Goal: Task Accomplishment & Management: Use online tool/utility

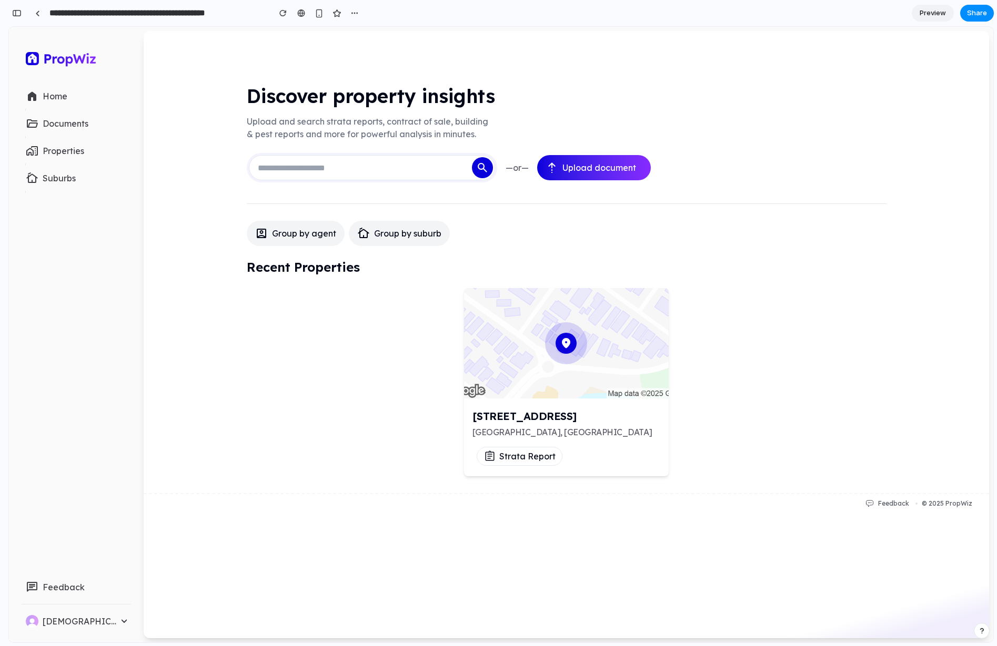
type input "**********"
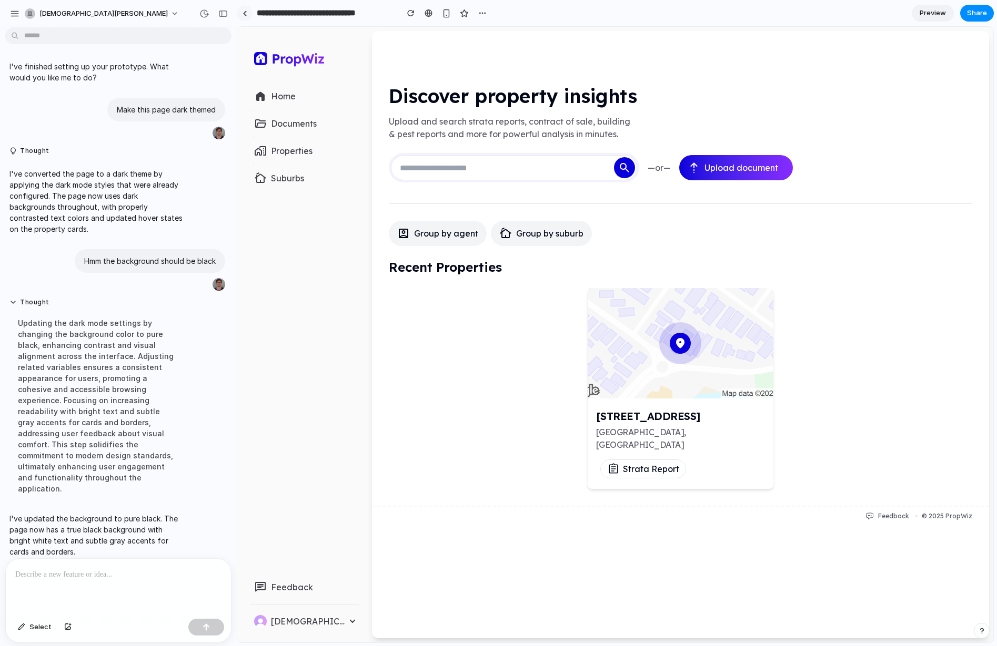
click at [247, 13] on link at bounding box center [245, 13] width 16 height 16
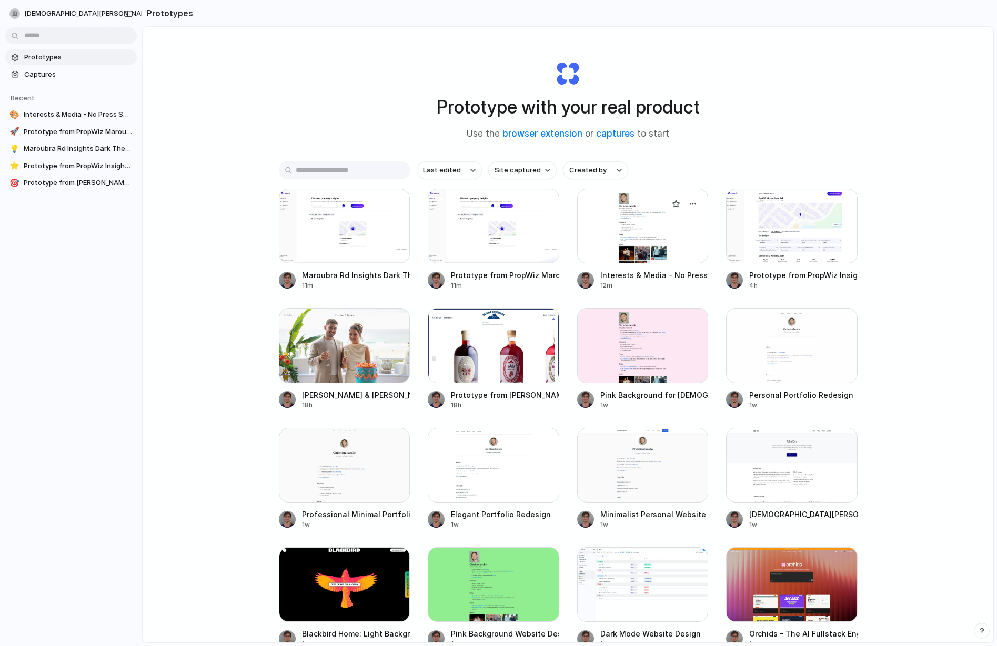
click at [595, 224] on div at bounding box center [642, 226] width 131 height 75
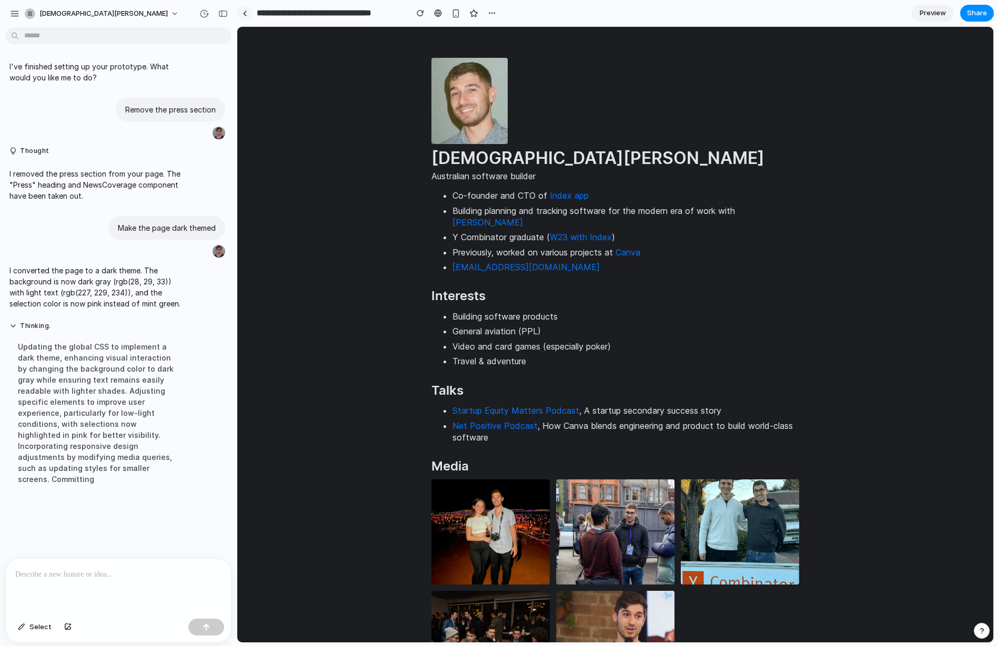
click at [239, 18] on link at bounding box center [245, 13] width 16 height 16
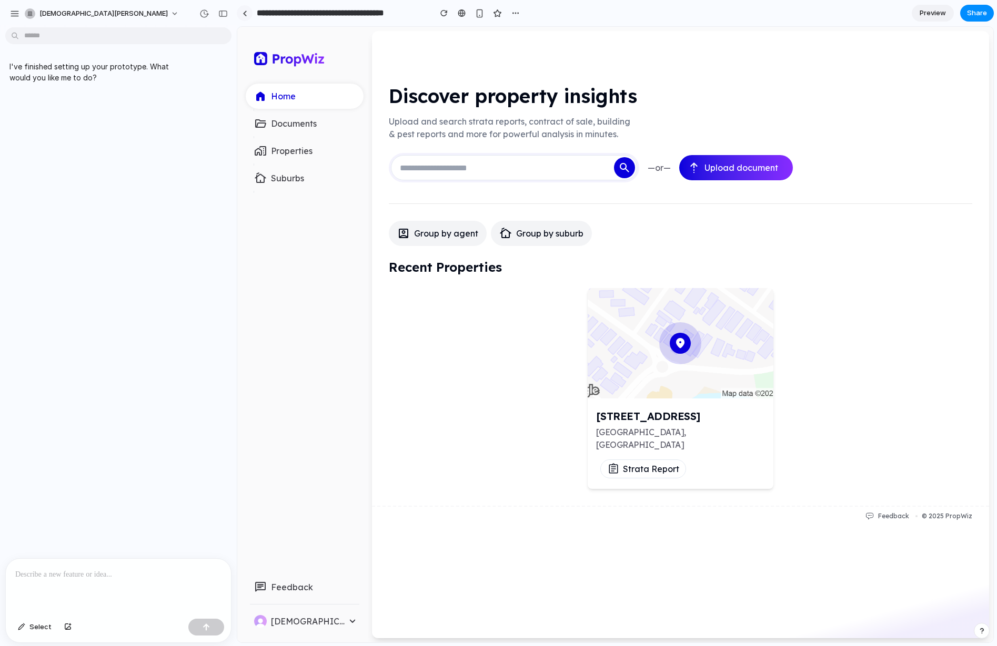
click at [244, 13] on div at bounding box center [244, 14] width 5 height 6
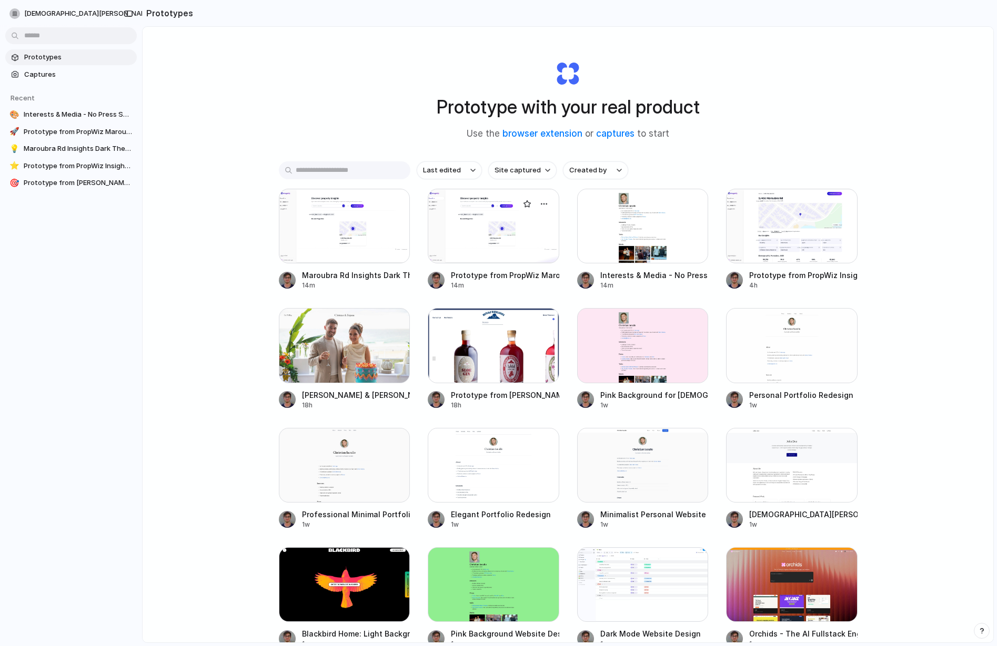
click at [476, 240] on div at bounding box center [493, 226] width 131 height 75
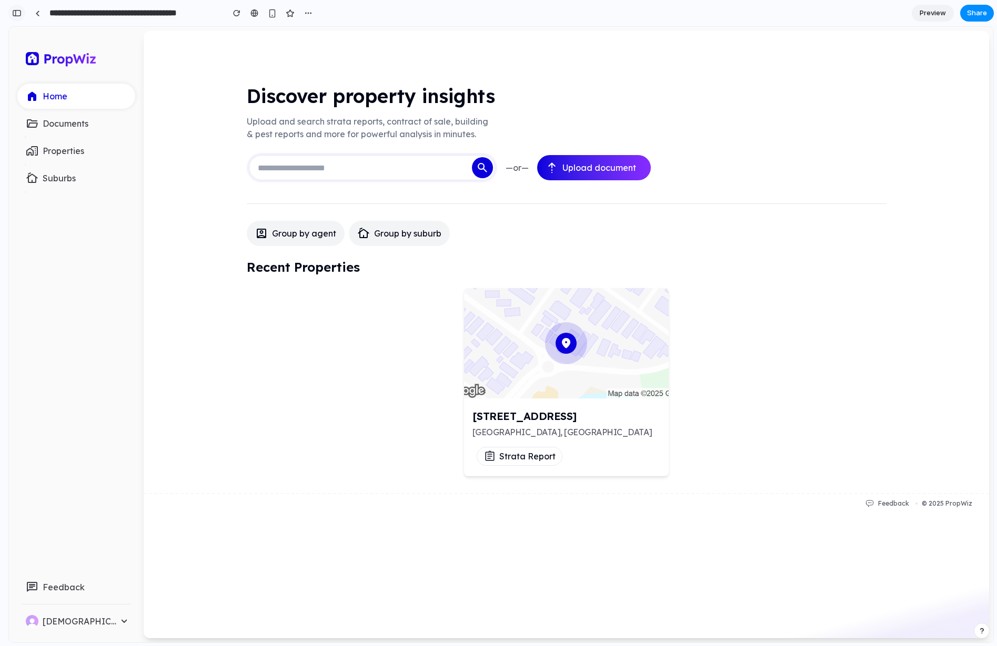
click at [19, 14] on div "button" at bounding box center [16, 12] width 9 height 7
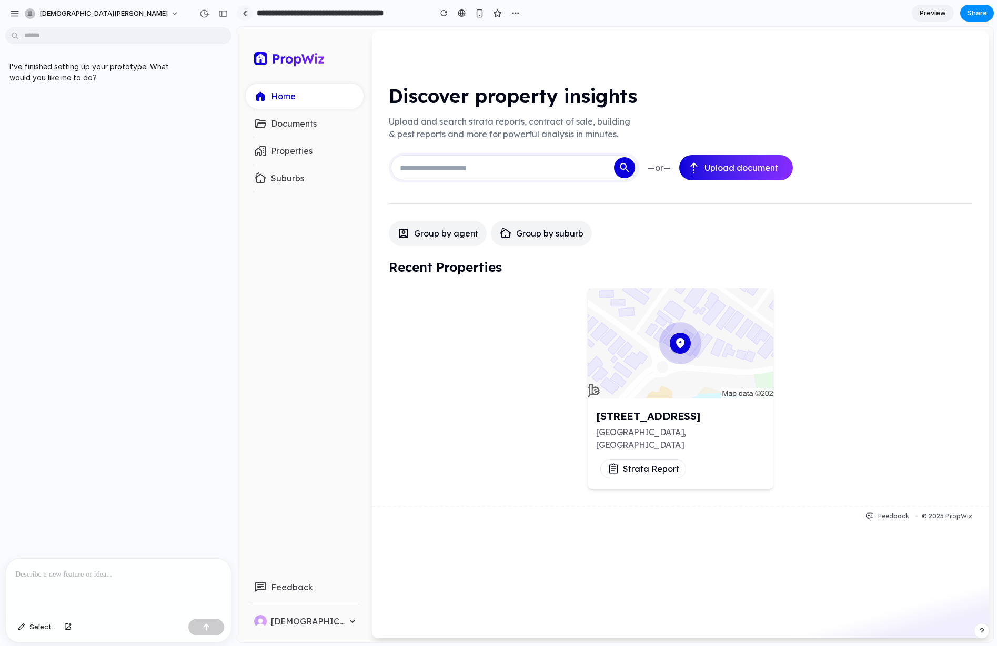
click at [240, 18] on link at bounding box center [245, 13] width 16 height 16
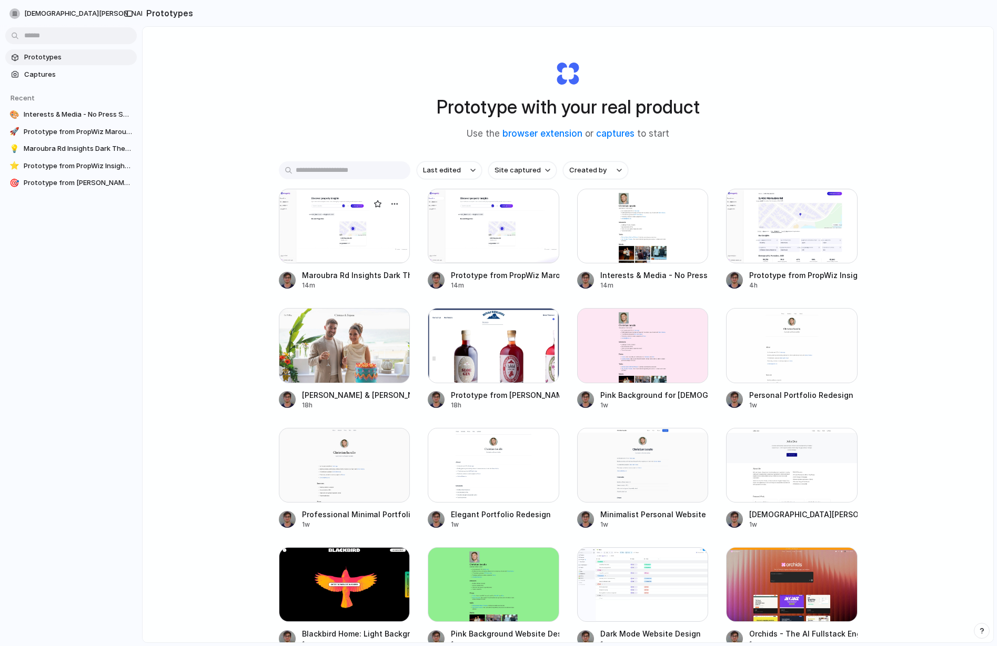
click at [328, 220] on div at bounding box center [344, 226] width 131 height 75
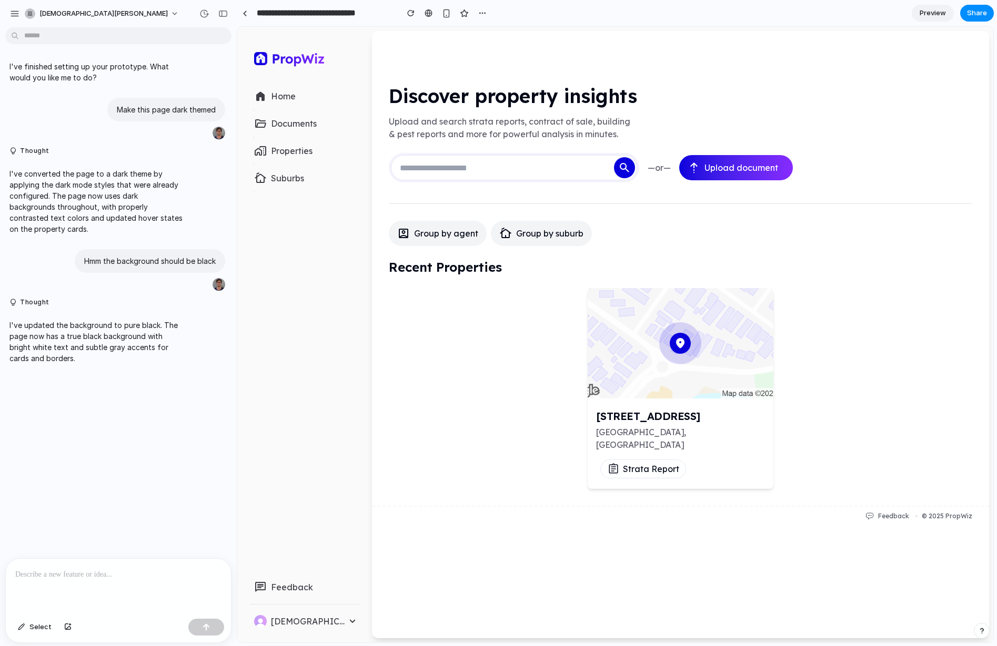
click at [424, 306] on link at bounding box center [482, 388] width 186 height 201
click at [45, 579] on p at bounding box center [118, 575] width 206 height 13
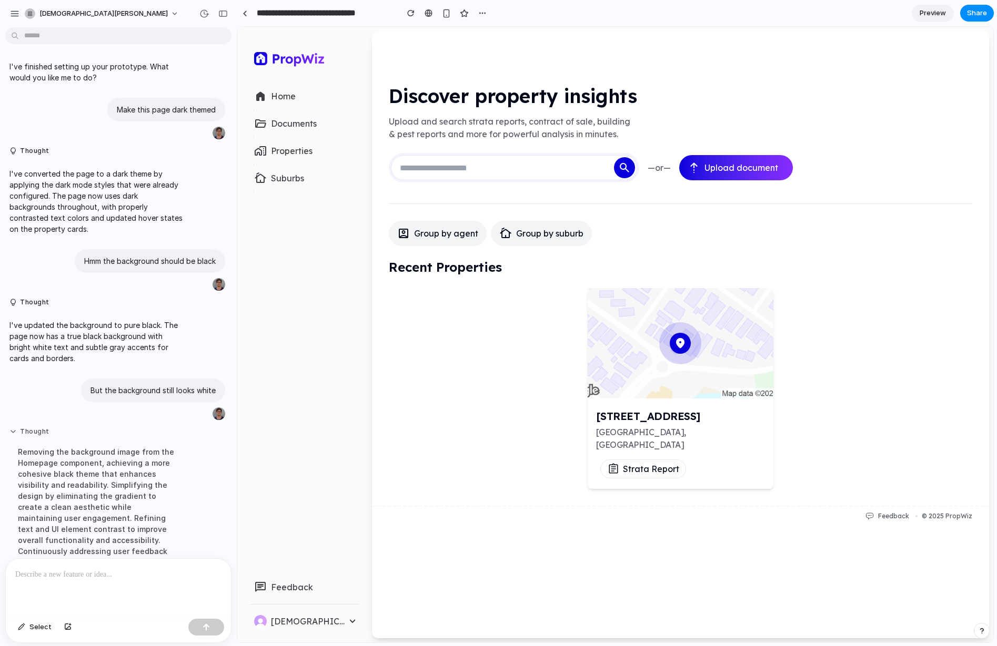
click at [18, 428] on button "Thought" at bounding box center [97, 432] width 176 height 9
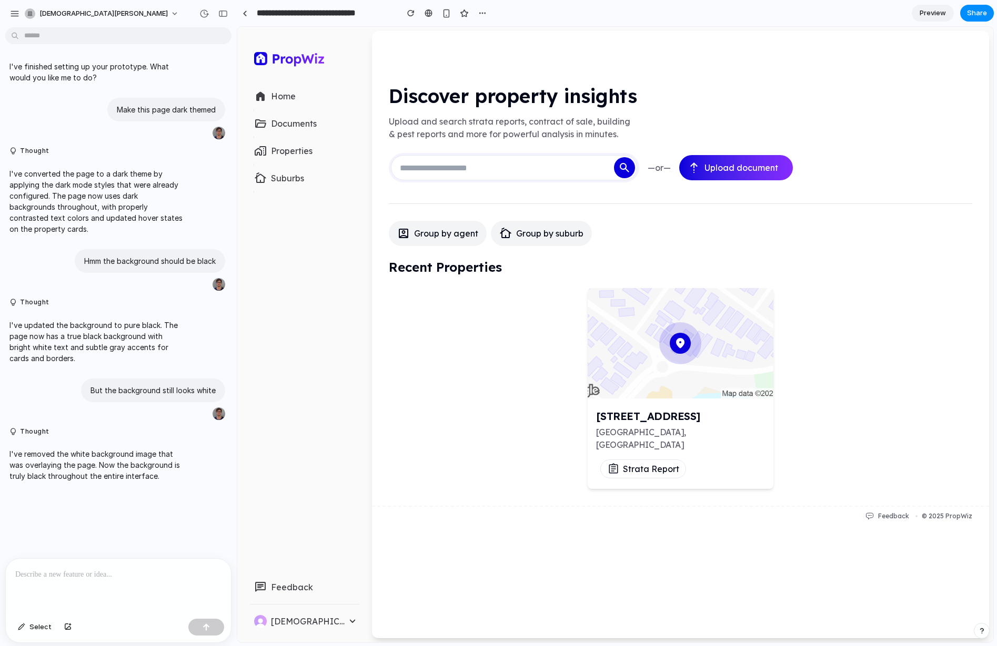
click at [261, 15] on input "**********" at bounding box center [325, 13] width 140 height 19
click at [247, 15] on link at bounding box center [245, 13] width 16 height 16
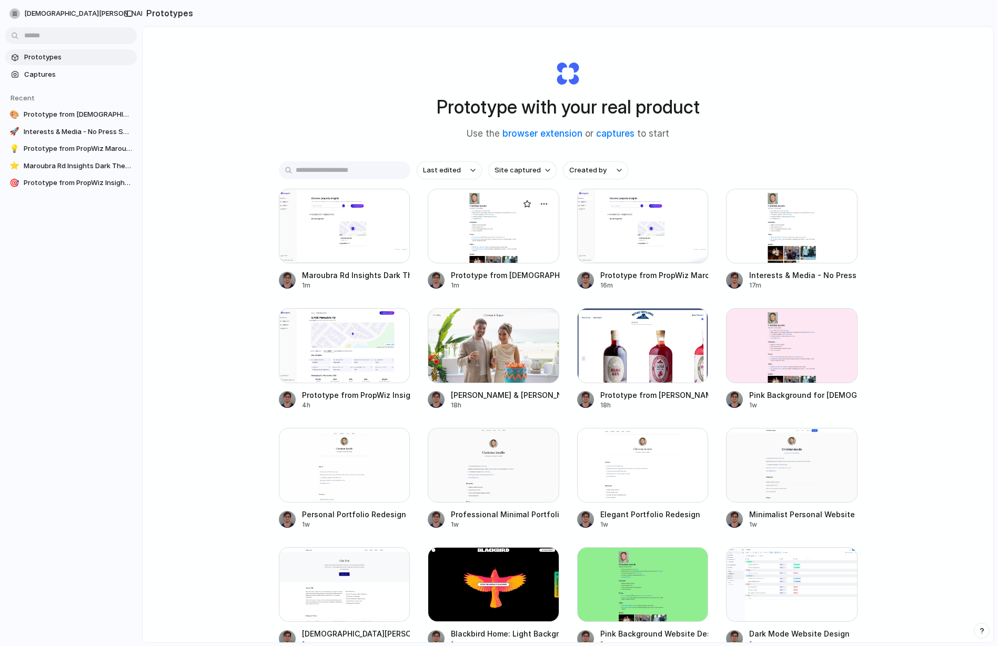
click at [450, 241] on div at bounding box center [493, 226] width 131 height 75
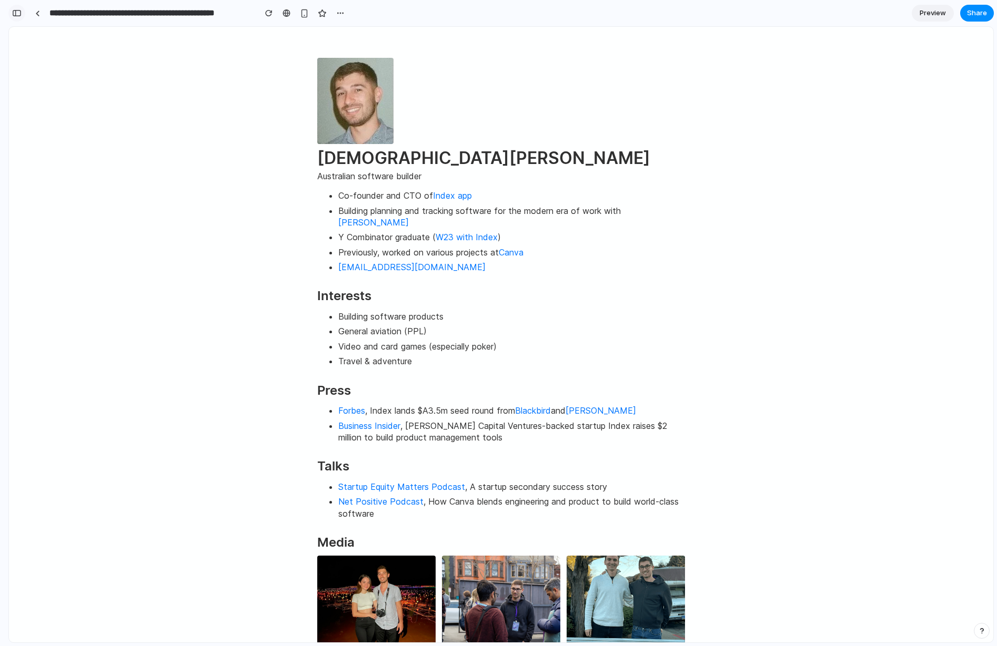
click at [14, 13] on div "button" at bounding box center [16, 12] width 9 height 7
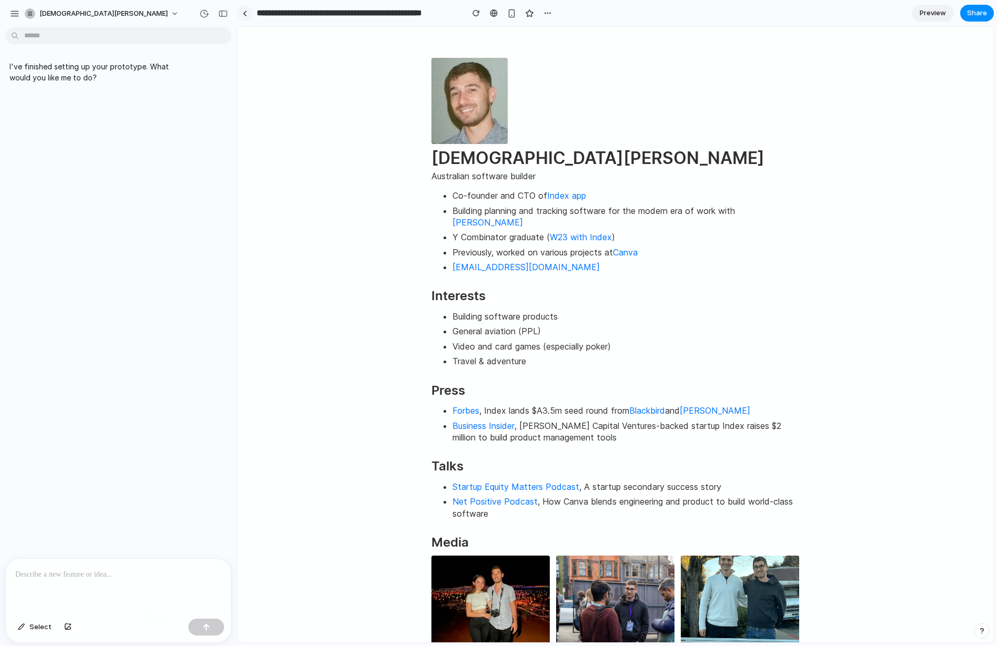
click at [242, 16] on link at bounding box center [245, 13] width 16 height 16
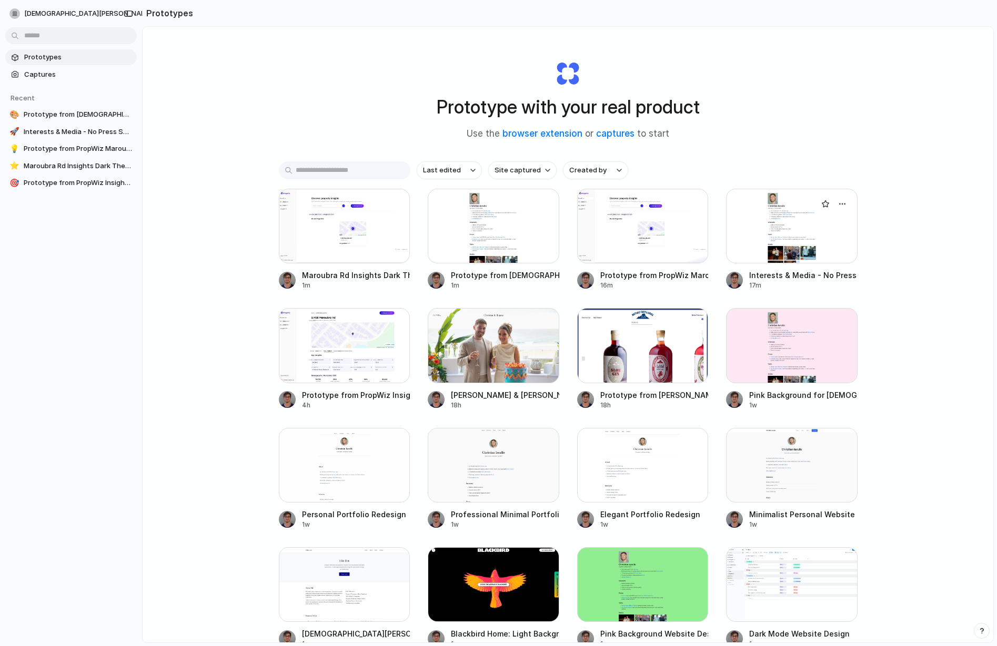
click at [746, 229] on div at bounding box center [791, 226] width 131 height 75
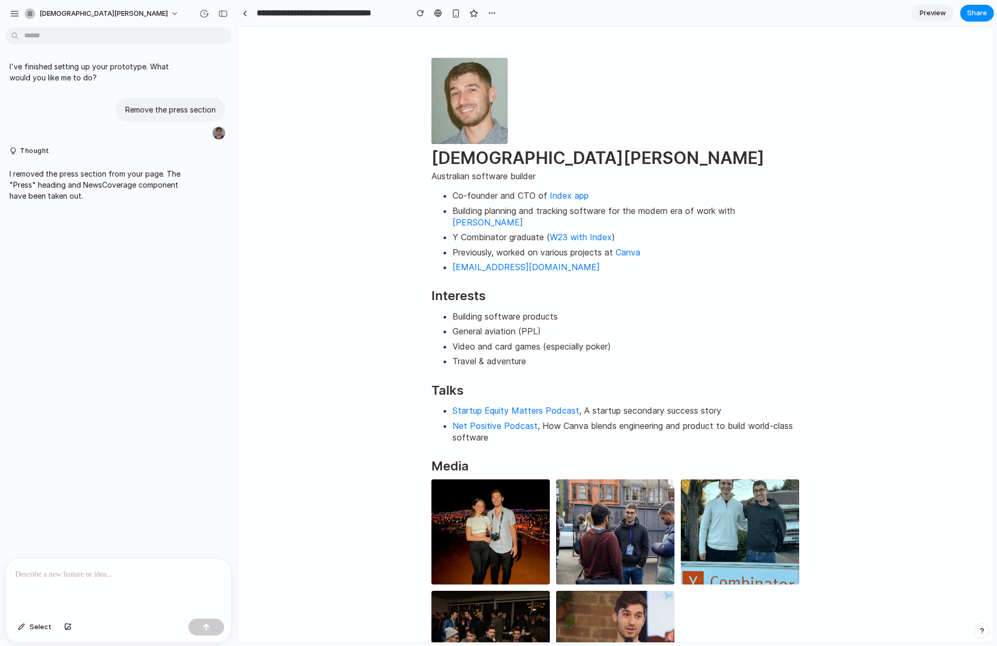
click at [116, 577] on p at bounding box center [118, 575] width 206 height 13
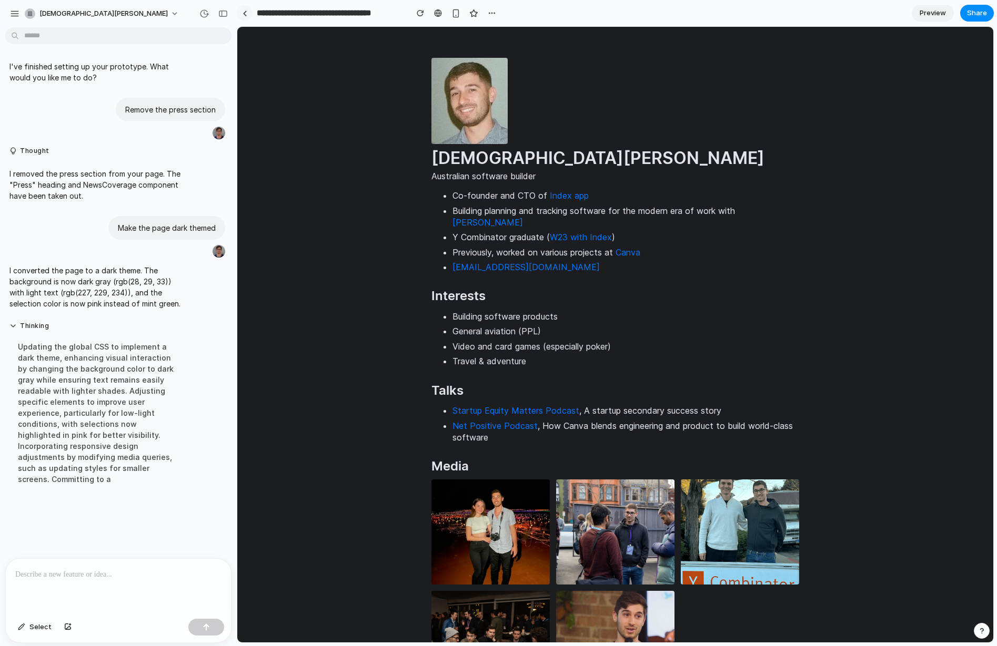
click at [251, 13] on link at bounding box center [245, 13] width 16 height 16
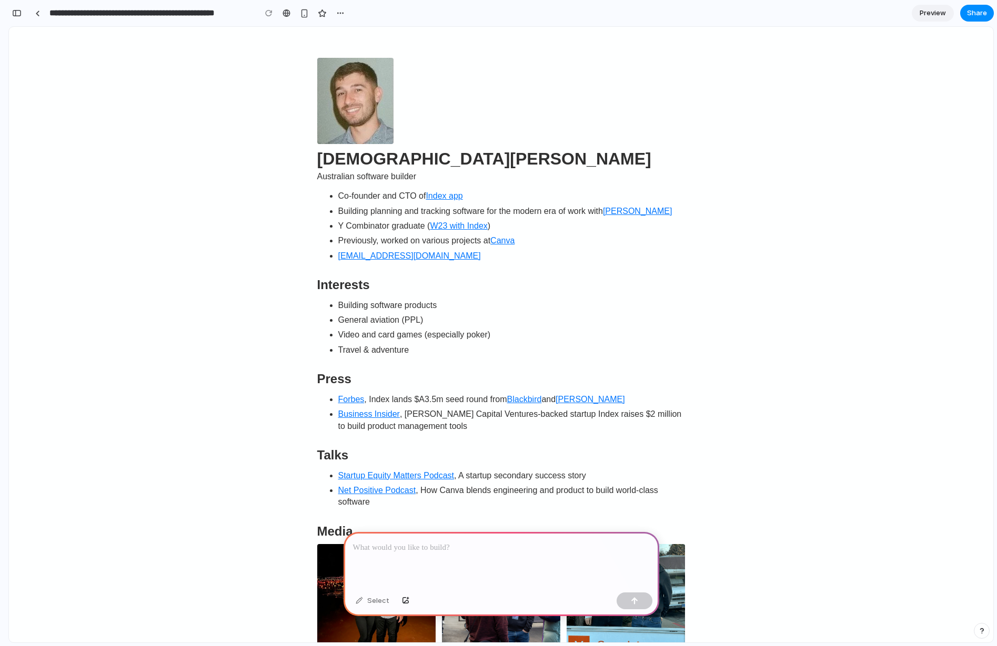
scroll to position [0, 9]
click at [42, 13] on link at bounding box center [37, 13] width 16 height 16
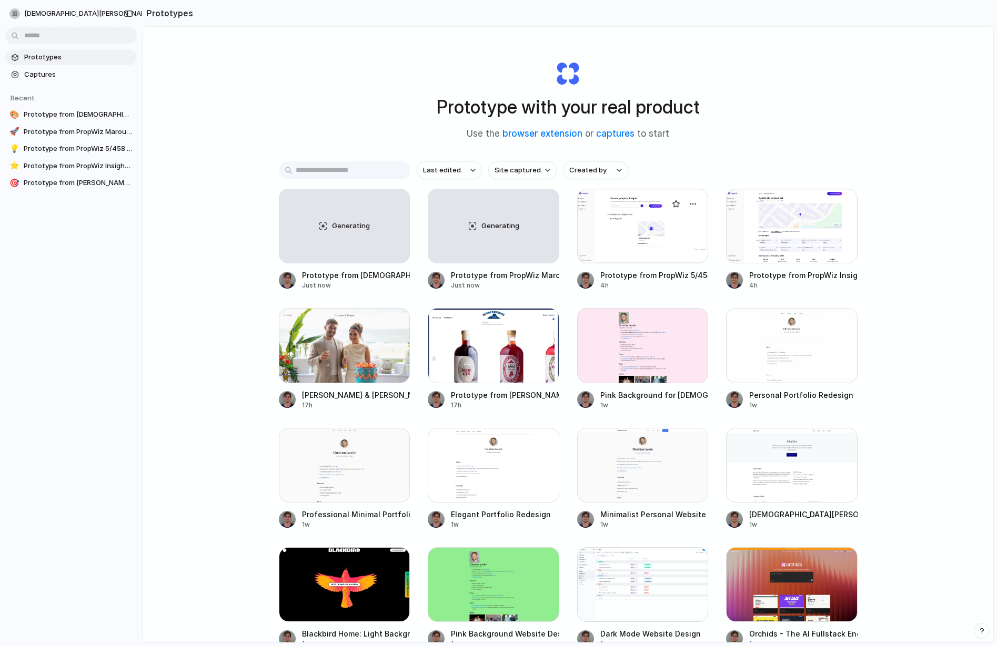
click at [632, 242] on div at bounding box center [642, 226] width 131 height 75
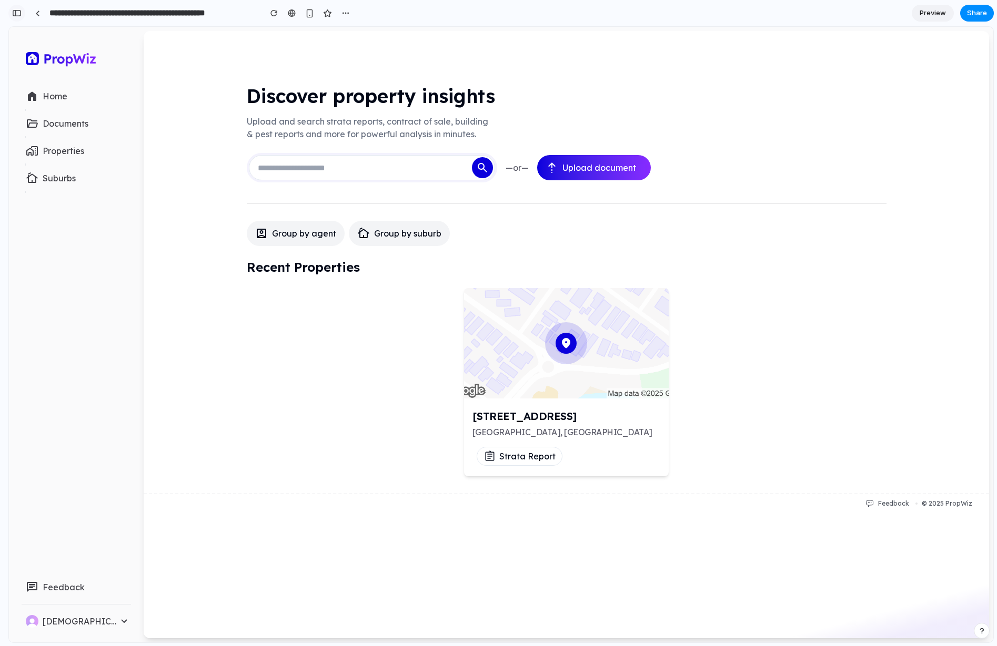
click at [19, 13] on div "button" at bounding box center [16, 12] width 9 height 7
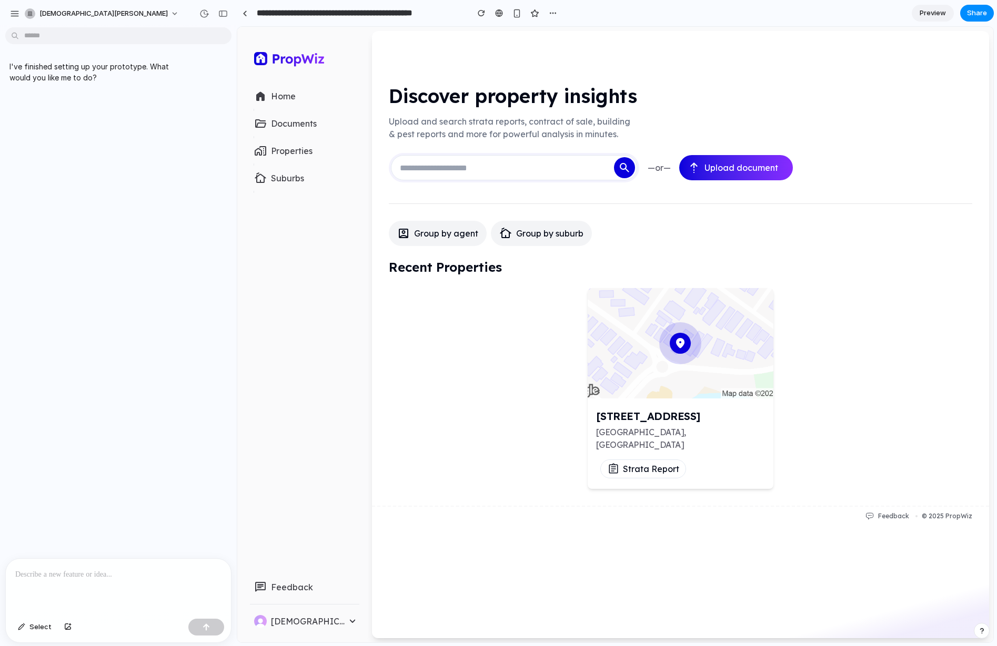
click at [103, 565] on div at bounding box center [118, 587] width 225 height 56
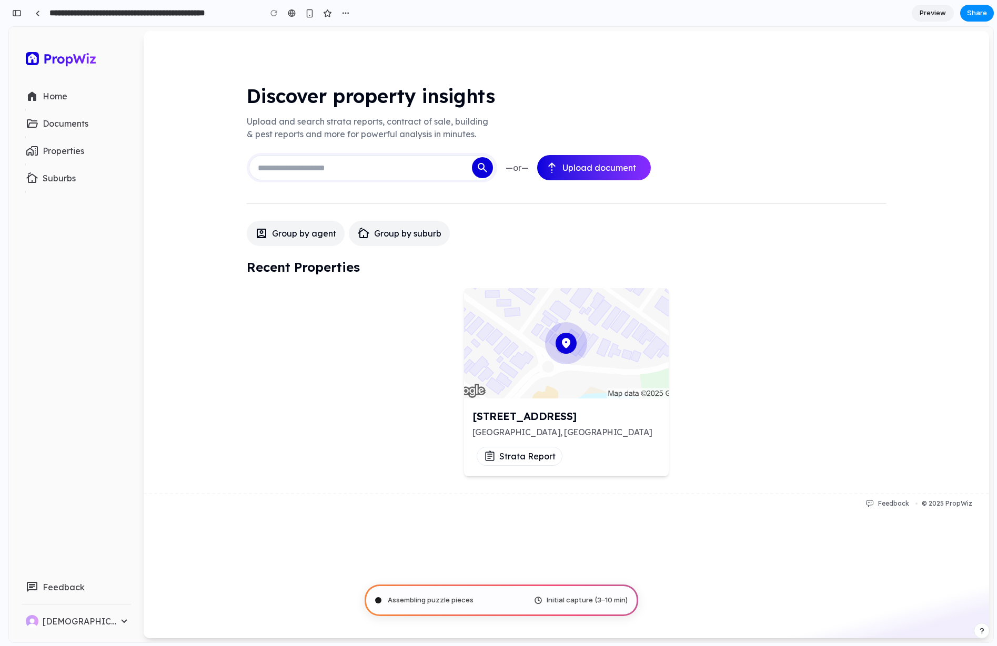
type input "**********"
click at [14, 15] on div "button" at bounding box center [16, 12] width 9 height 7
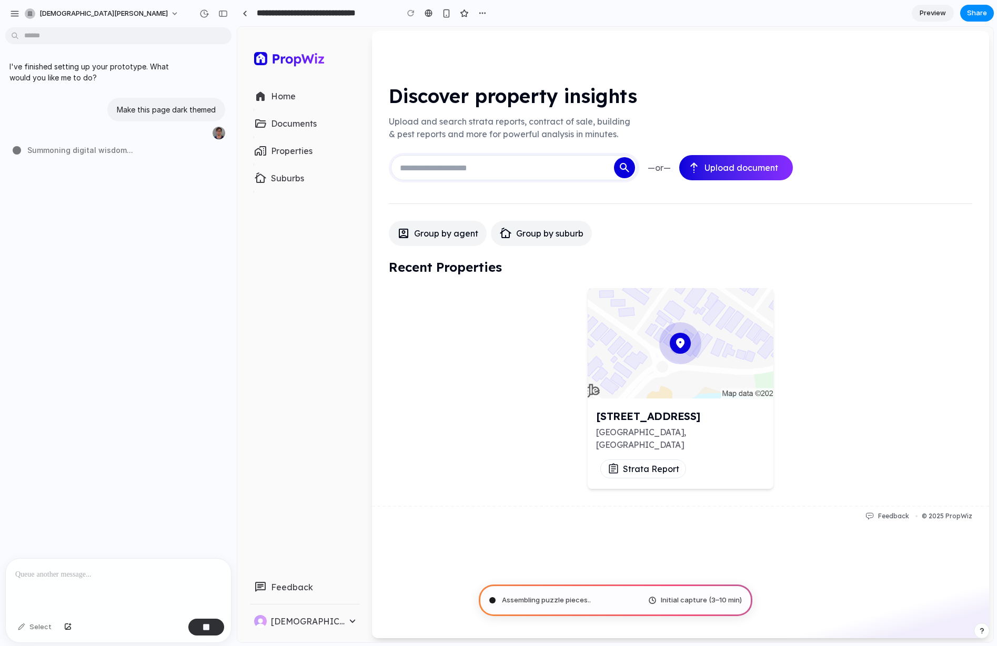
click at [136, 305] on div "I've finished setting up your prototype. What would you like me to do? Make thi…" at bounding box center [115, 295] width 230 height 527
click at [247, 17] on link at bounding box center [245, 13] width 16 height 16
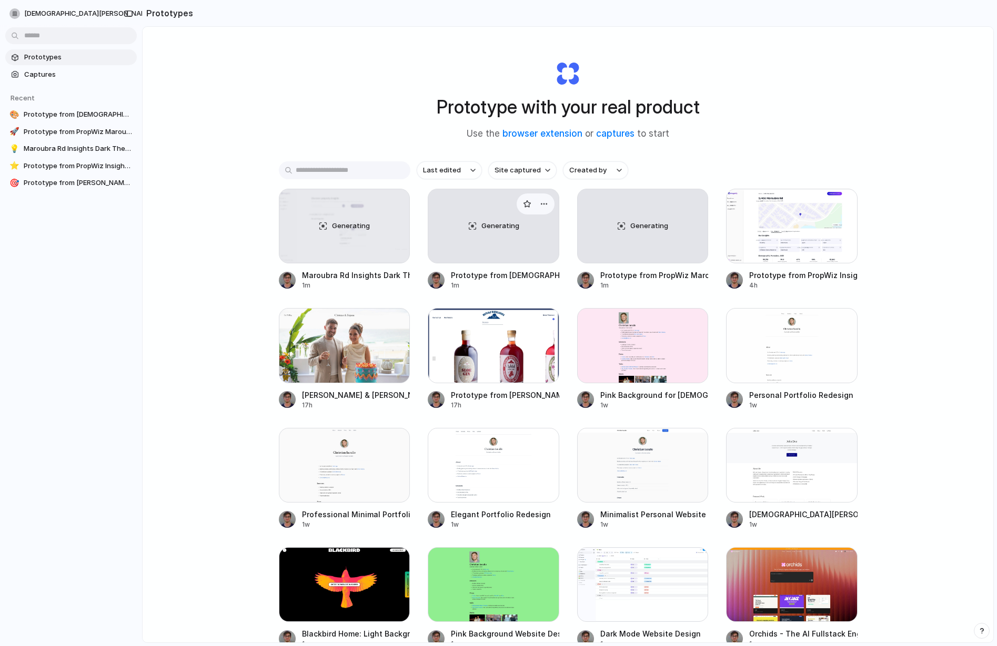
click at [441, 224] on div "Generating" at bounding box center [493, 226] width 130 height 74
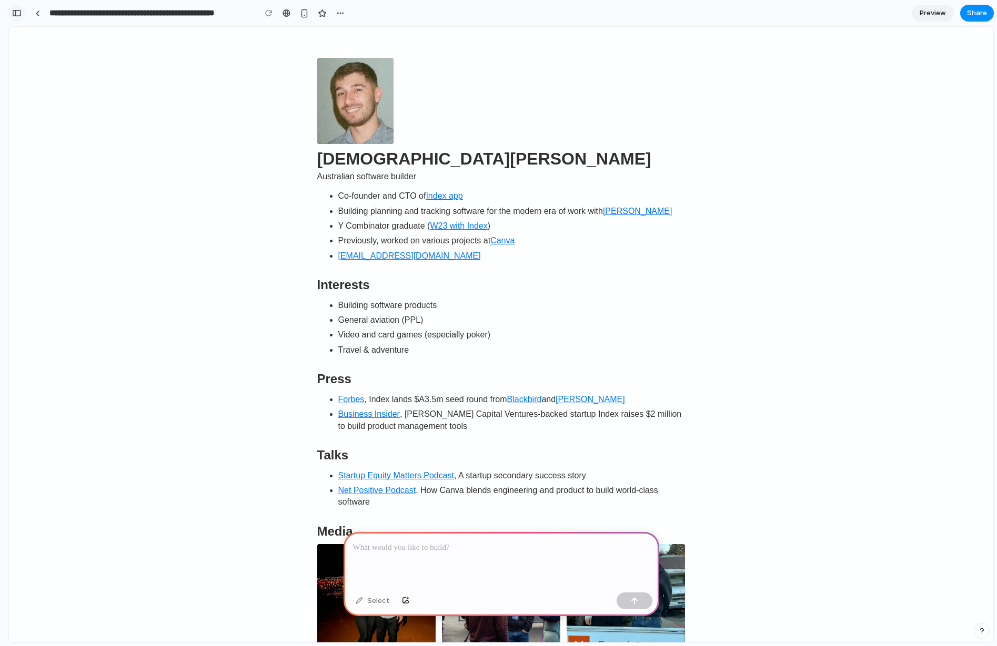
click at [19, 13] on div "button" at bounding box center [16, 12] width 9 height 7
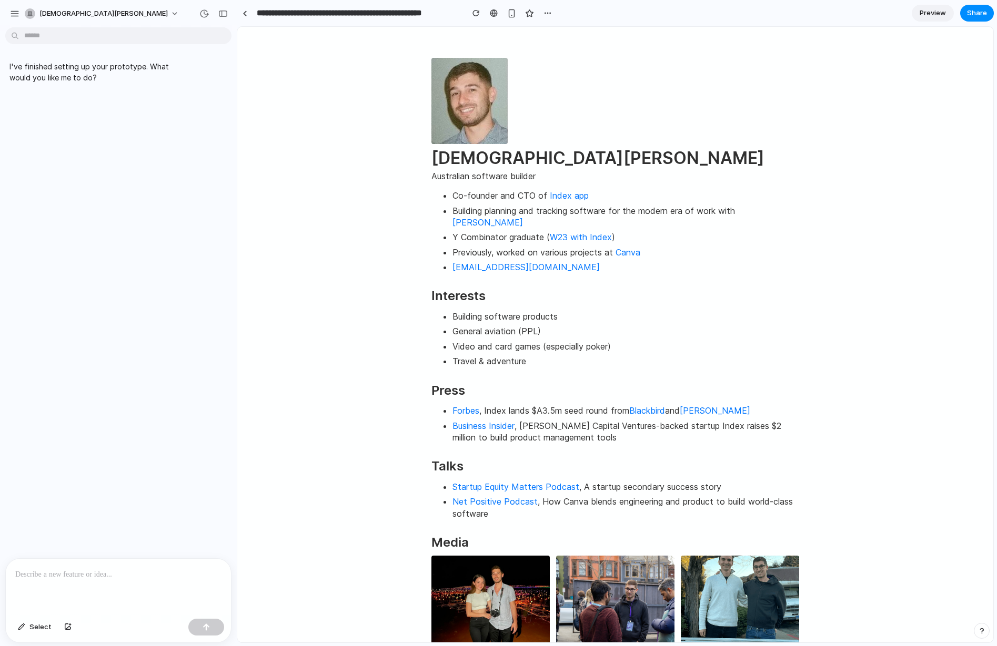
click at [94, 573] on p at bounding box center [118, 575] width 206 height 13
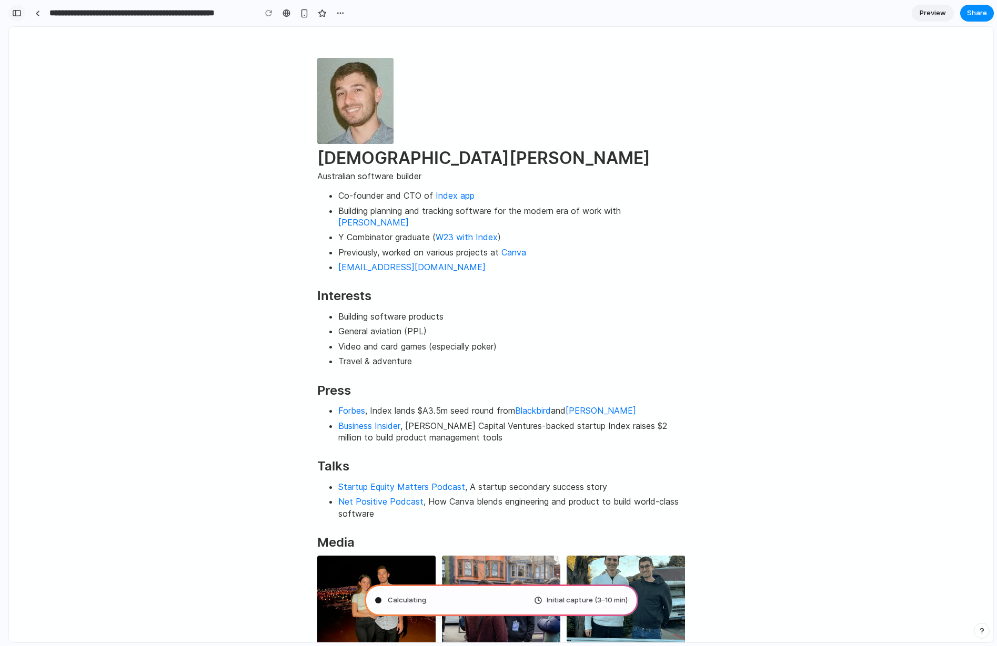
click at [13, 15] on div "button" at bounding box center [16, 12] width 9 height 7
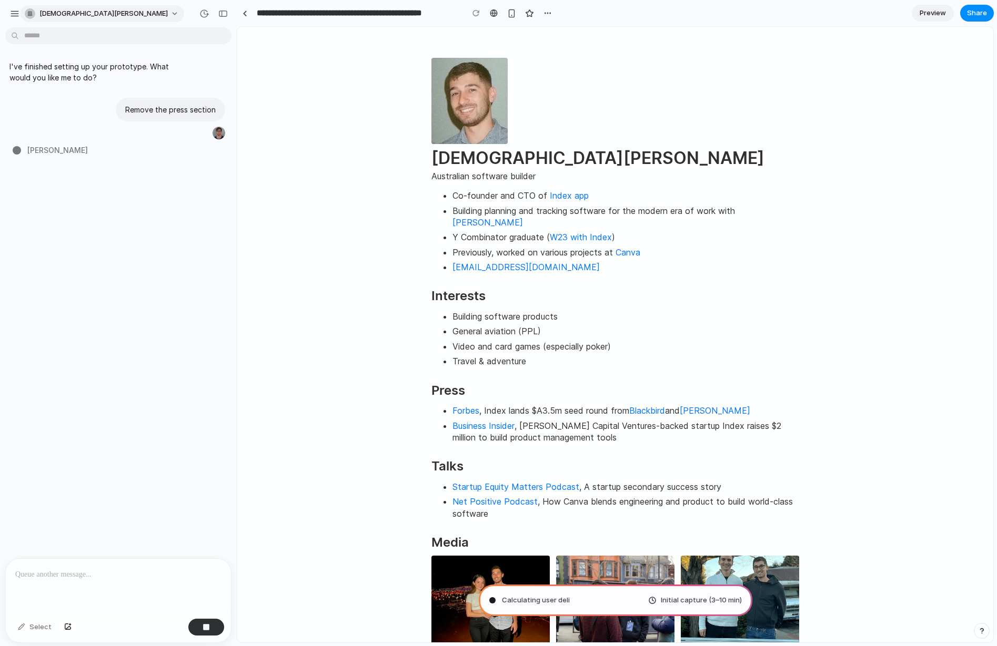
type input "**********"
click at [247, 16] on link at bounding box center [245, 13] width 16 height 16
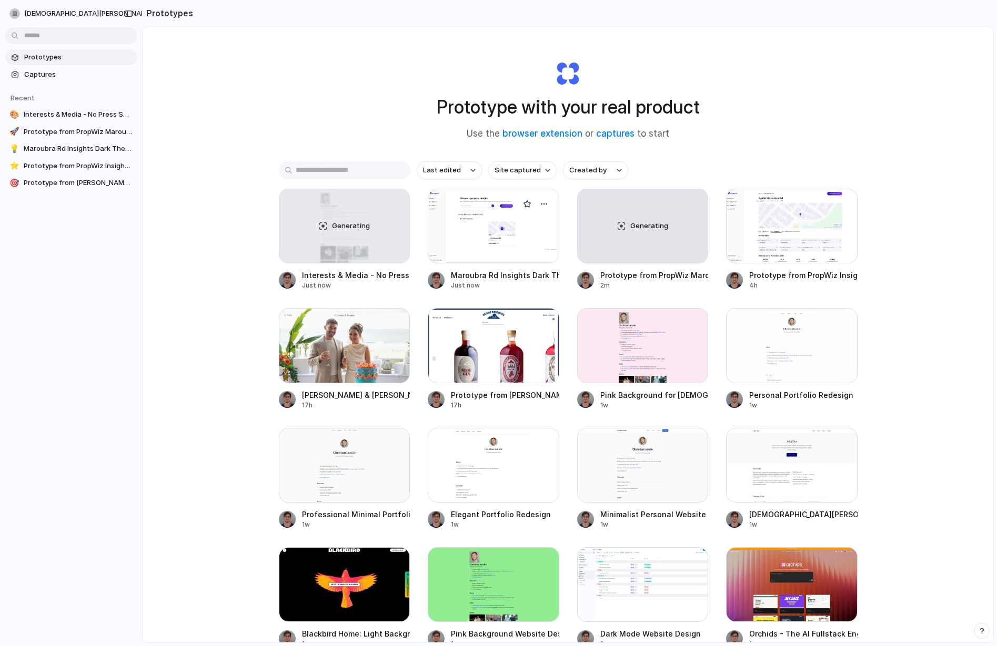
click at [464, 232] on div at bounding box center [493, 226] width 131 height 75
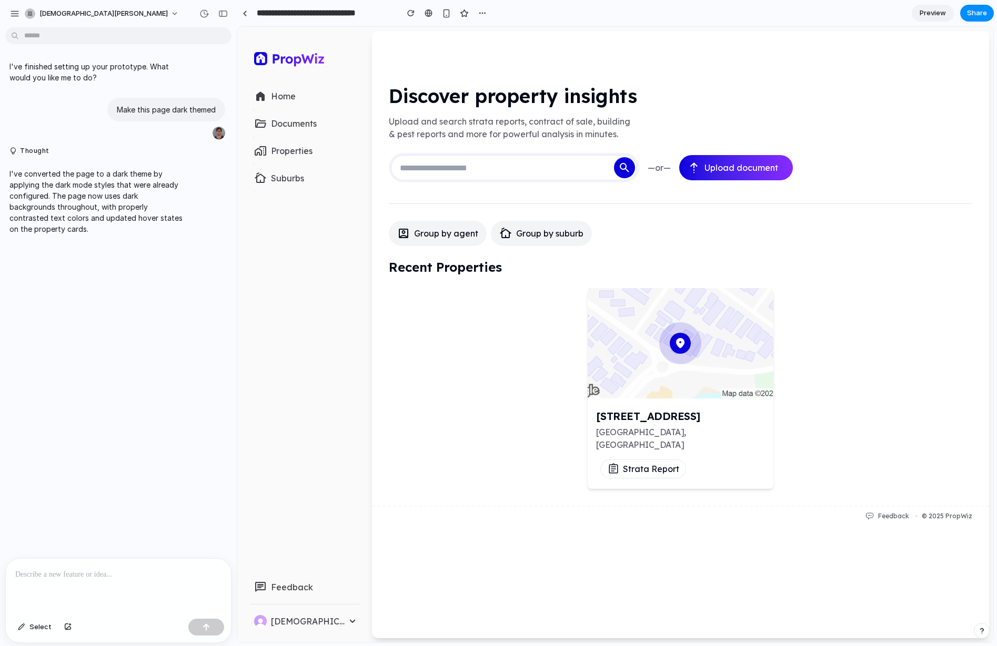
click at [118, 569] on p at bounding box center [118, 575] width 206 height 13
click at [242, 17] on link at bounding box center [245, 13] width 16 height 16
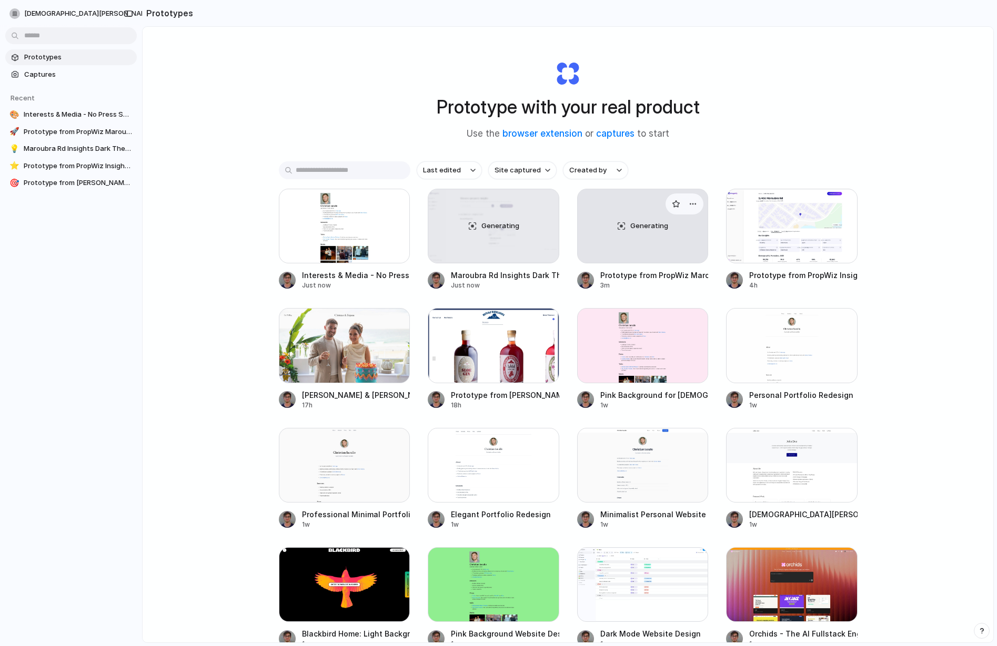
click at [660, 259] on div "Generating" at bounding box center [642, 226] width 130 height 74
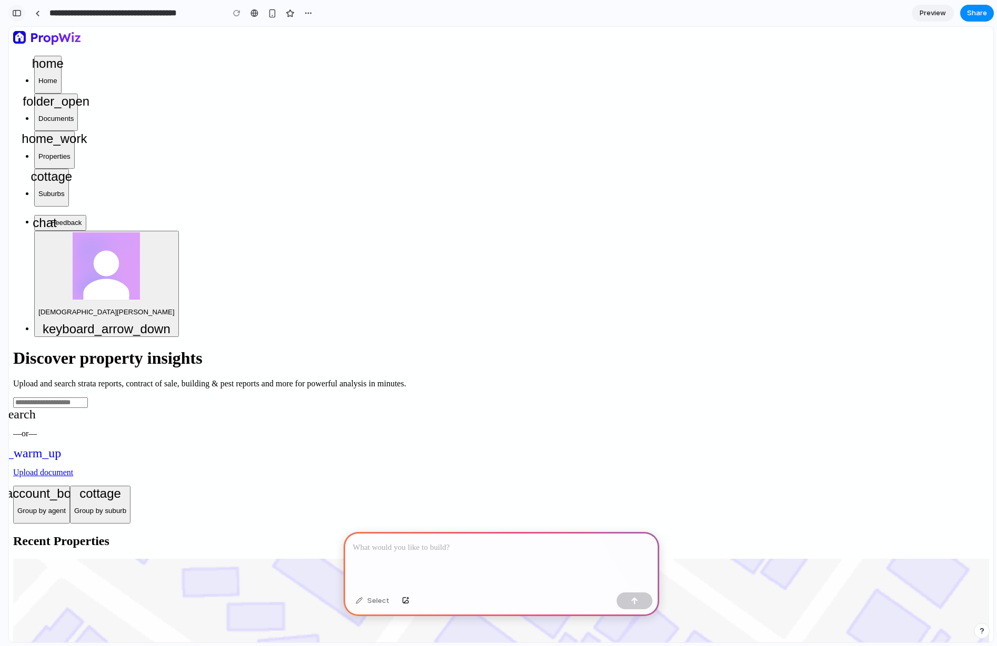
click at [19, 14] on div "button" at bounding box center [16, 12] width 9 height 7
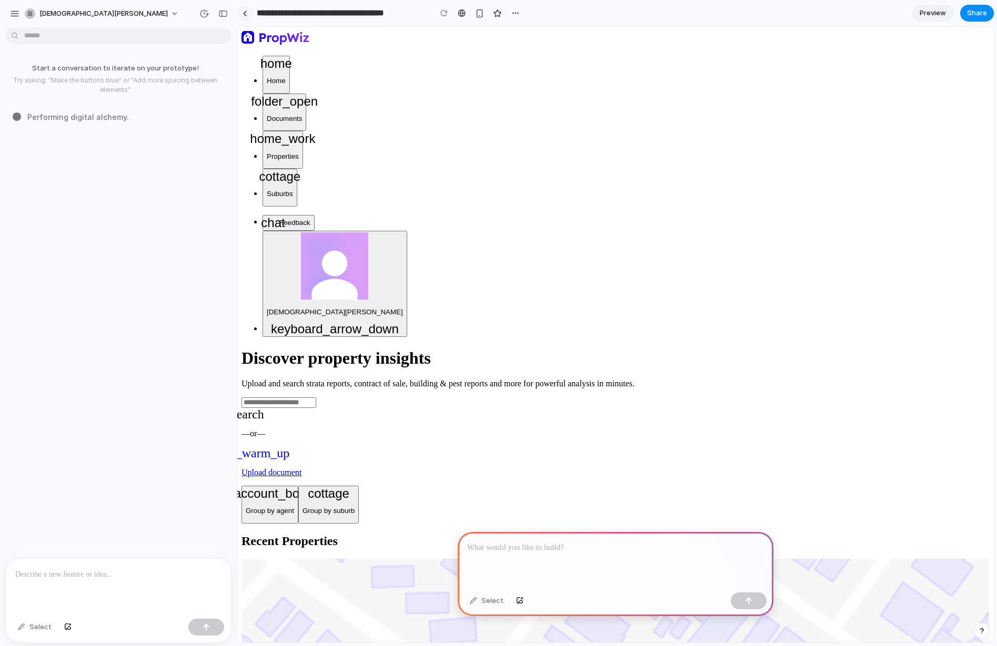
click at [242, 15] on div at bounding box center [244, 14] width 5 height 6
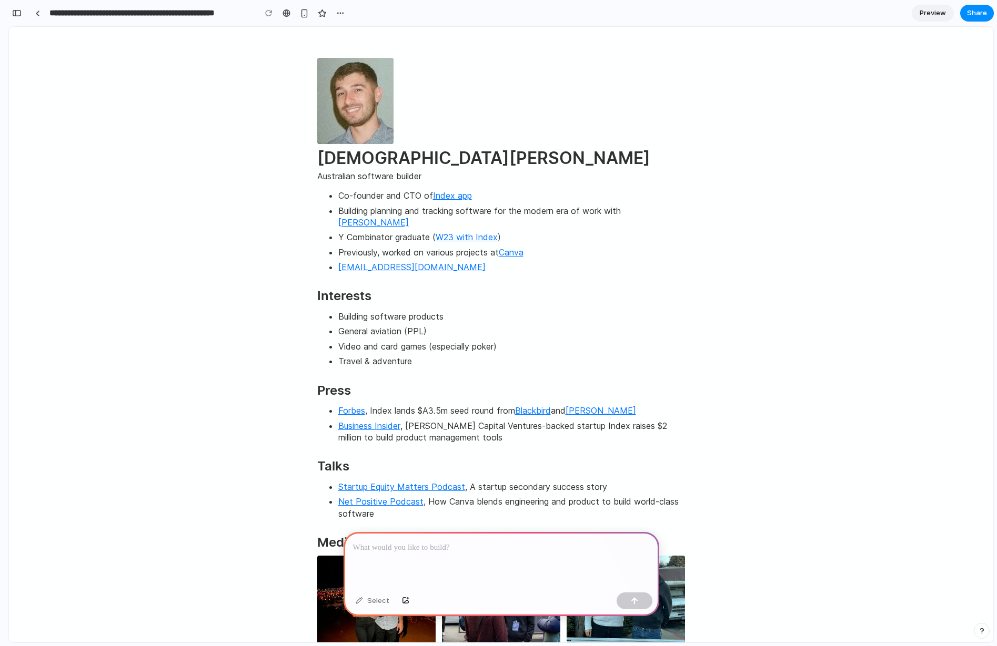
click at [156, 98] on html "Christian Iacullo Australian software builder Co-founder and CTO of Index app B…" at bounding box center [501, 462] width 984 height 870
click at [38, 15] on div at bounding box center [37, 14] width 5 height 6
